Goal: Transaction & Acquisition: Purchase product/service

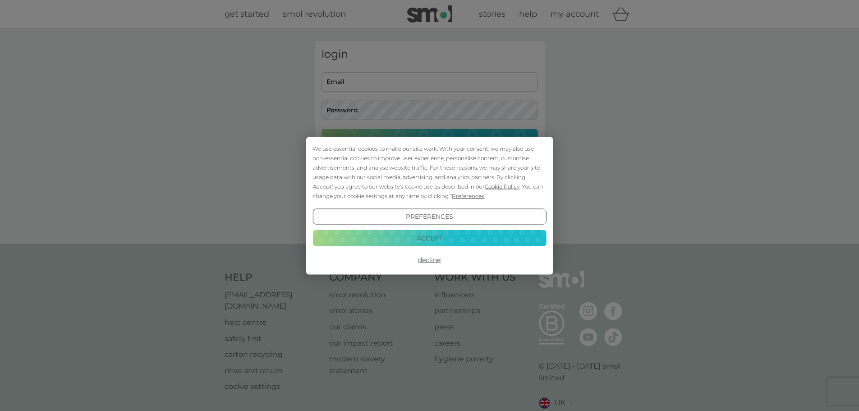
click at [424, 240] on button "Accept" at bounding box center [428, 238] width 233 height 16
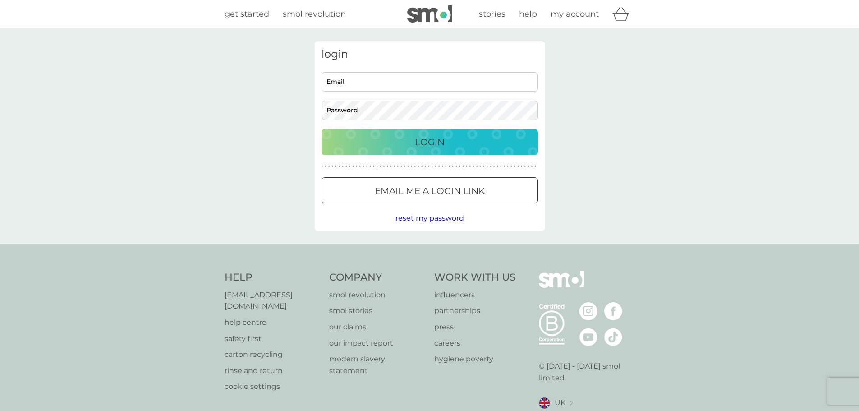
click at [404, 188] on p "Email me a login link" at bounding box center [430, 190] width 110 height 14
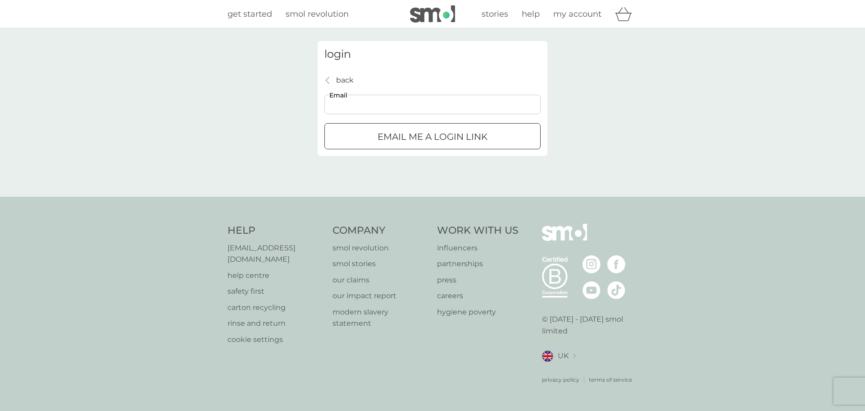
click at [378, 106] on input "Email" at bounding box center [433, 104] width 216 height 19
type input "[PERSON_NAME][EMAIL_ADDRESS][DOMAIN_NAME]"
click at [398, 132] on p "Email me a login link" at bounding box center [433, 136] width 110 height 14
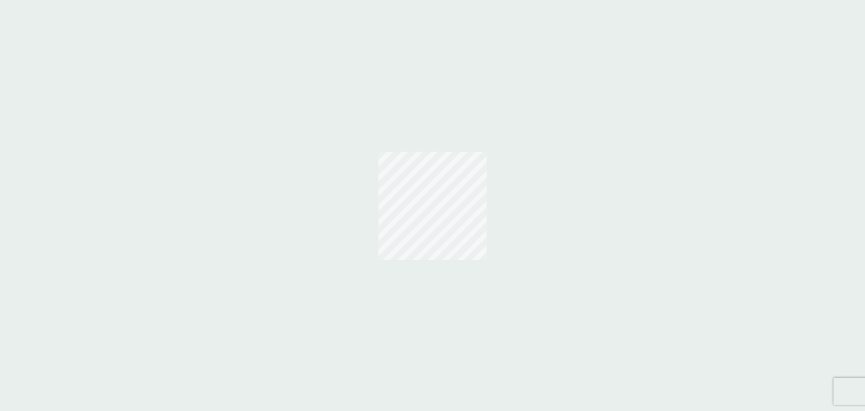
select select "119"
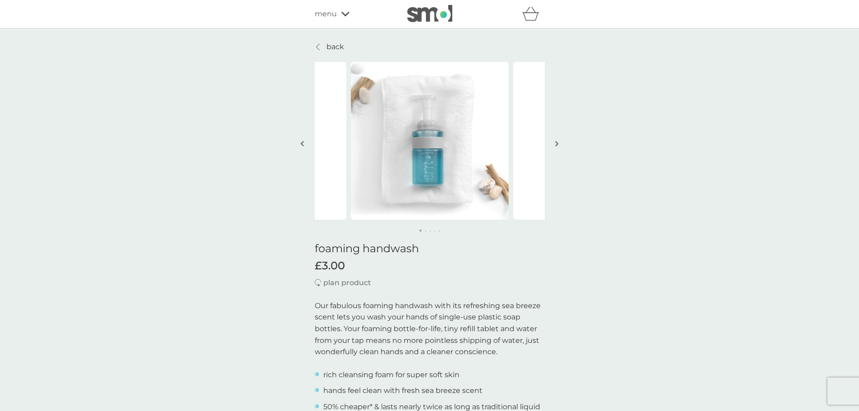
click at [556, 141] on img "button" at bounding box center [557, 143] width 4 height 7
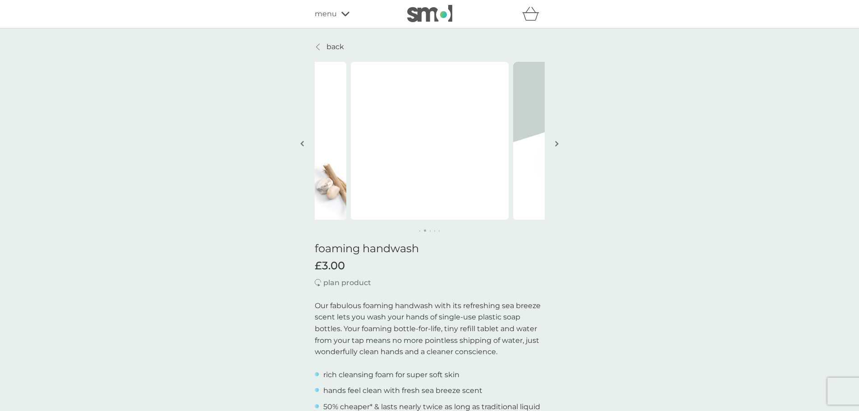
click at [557, 144] on img "button" at bounding box center [557, 143] width 4 height 7
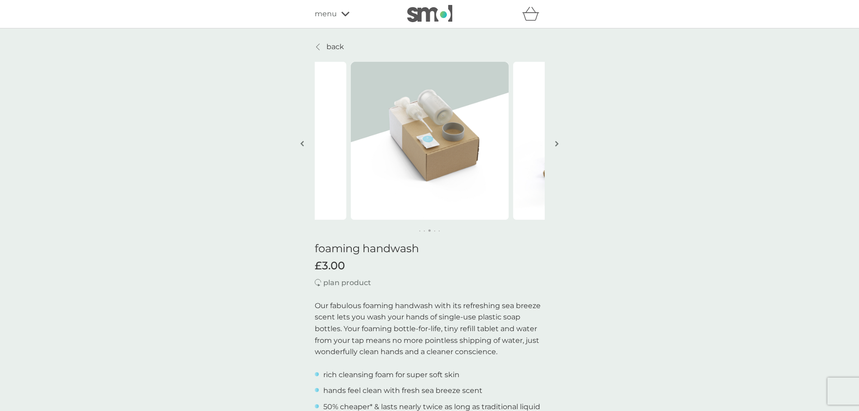
click at [557, 144] on img "button" at bounding box center [557, 143] width 4 height 7
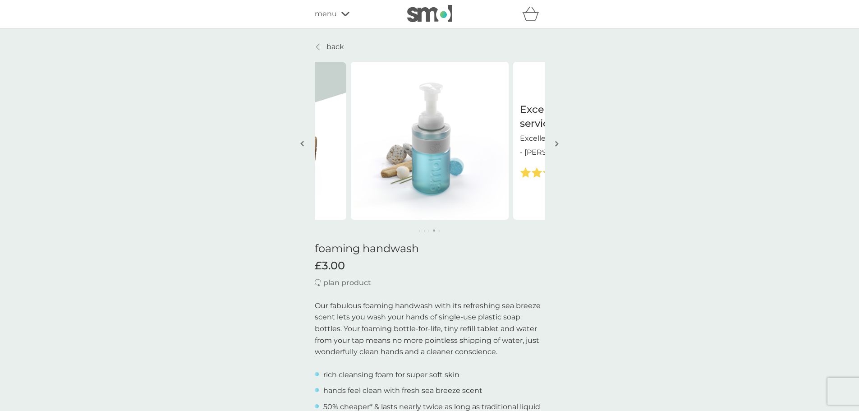
click at [557, 144] on img "button" at bounding box center [557, 143] width 4 height 7
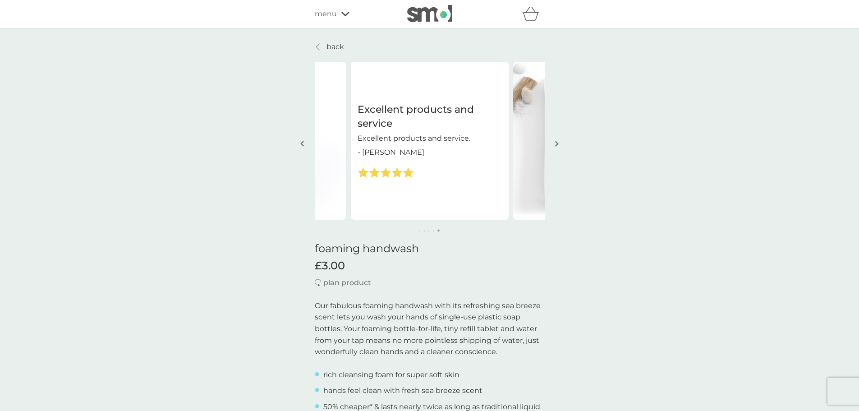
click at [557, 144] on img "button" at bounding box center [557, 143] width 4 height 7
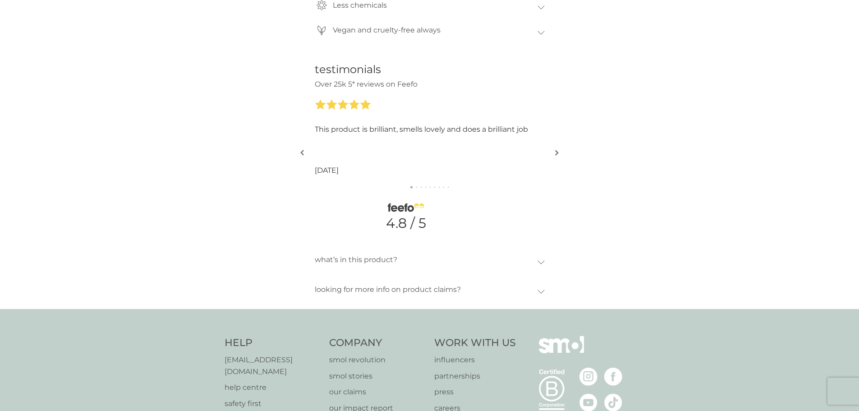
scroll to position [946, 0]
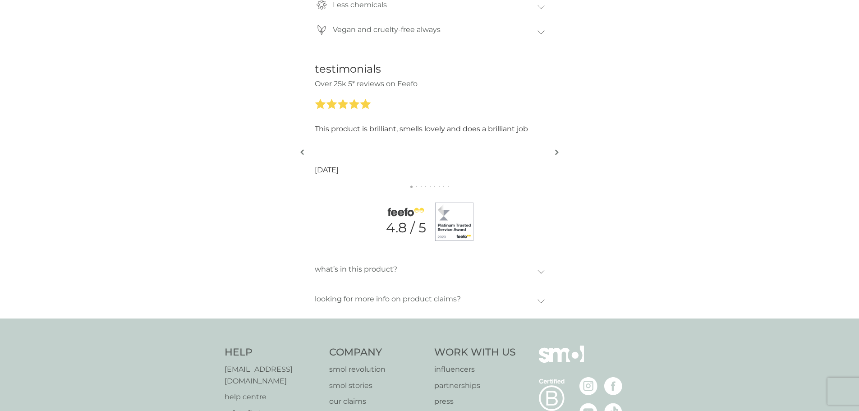
click at [558, 151] on button "button" at bounding box center [556, 152] width 7 height 45
click at [554, 152] on button "button" at bounding box center [556, 152] width 7 height 45
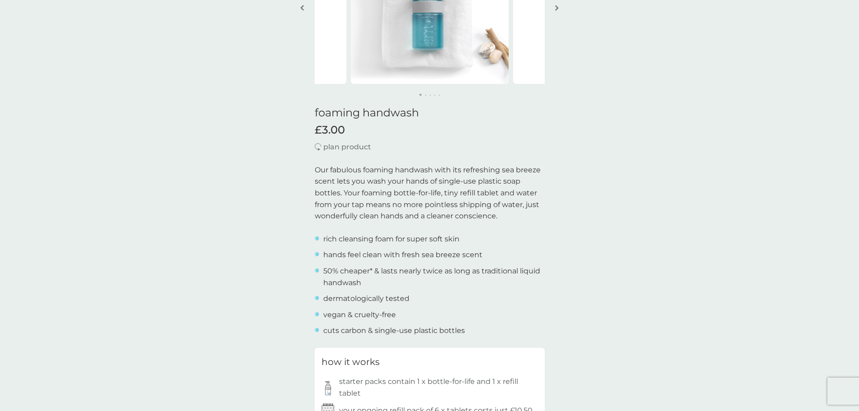
scroll to position [0, 0]
